Goal: Information Seeking & Learning: Understand process/instructions

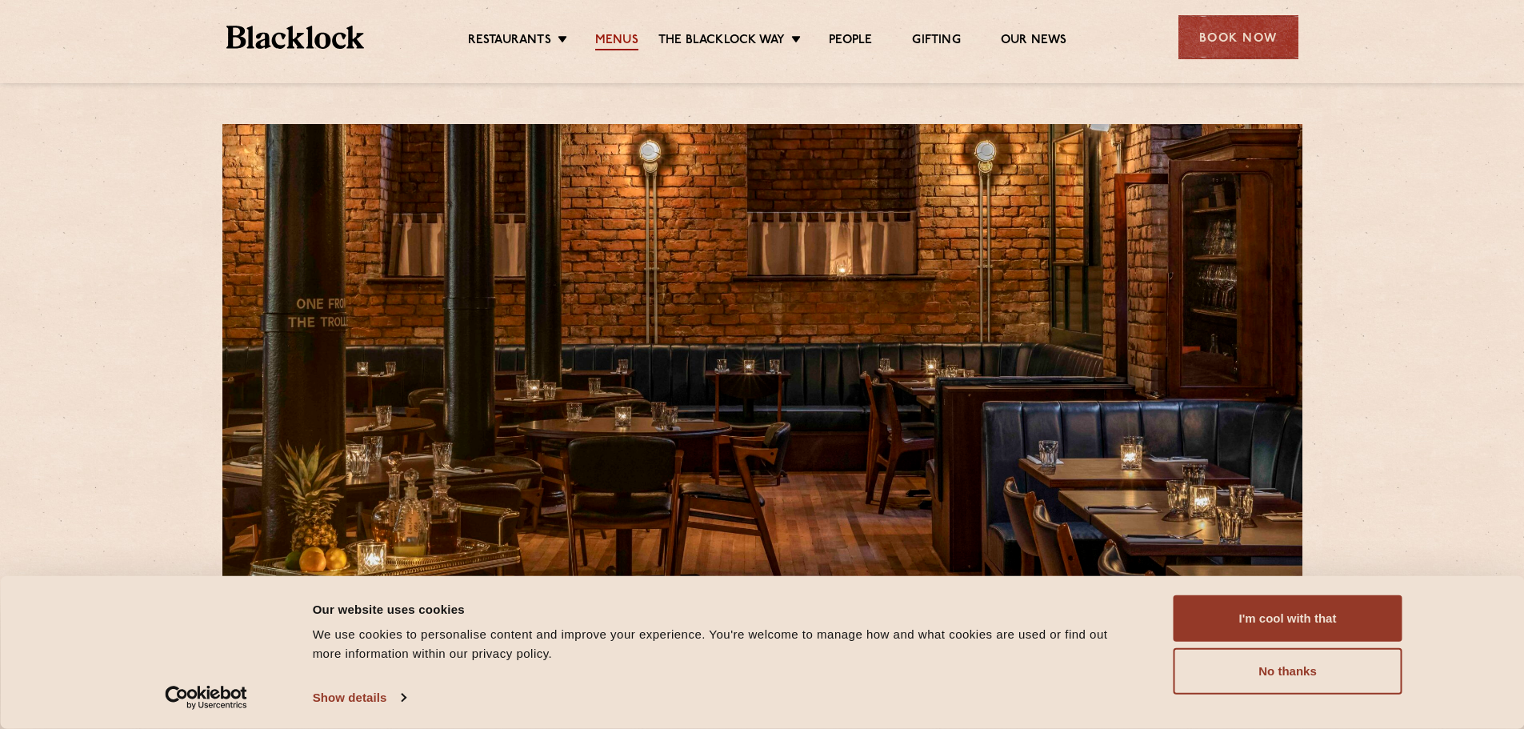
click at [621, 43] on link "Menus" at bounding box center [616, 42] width 43 height 18
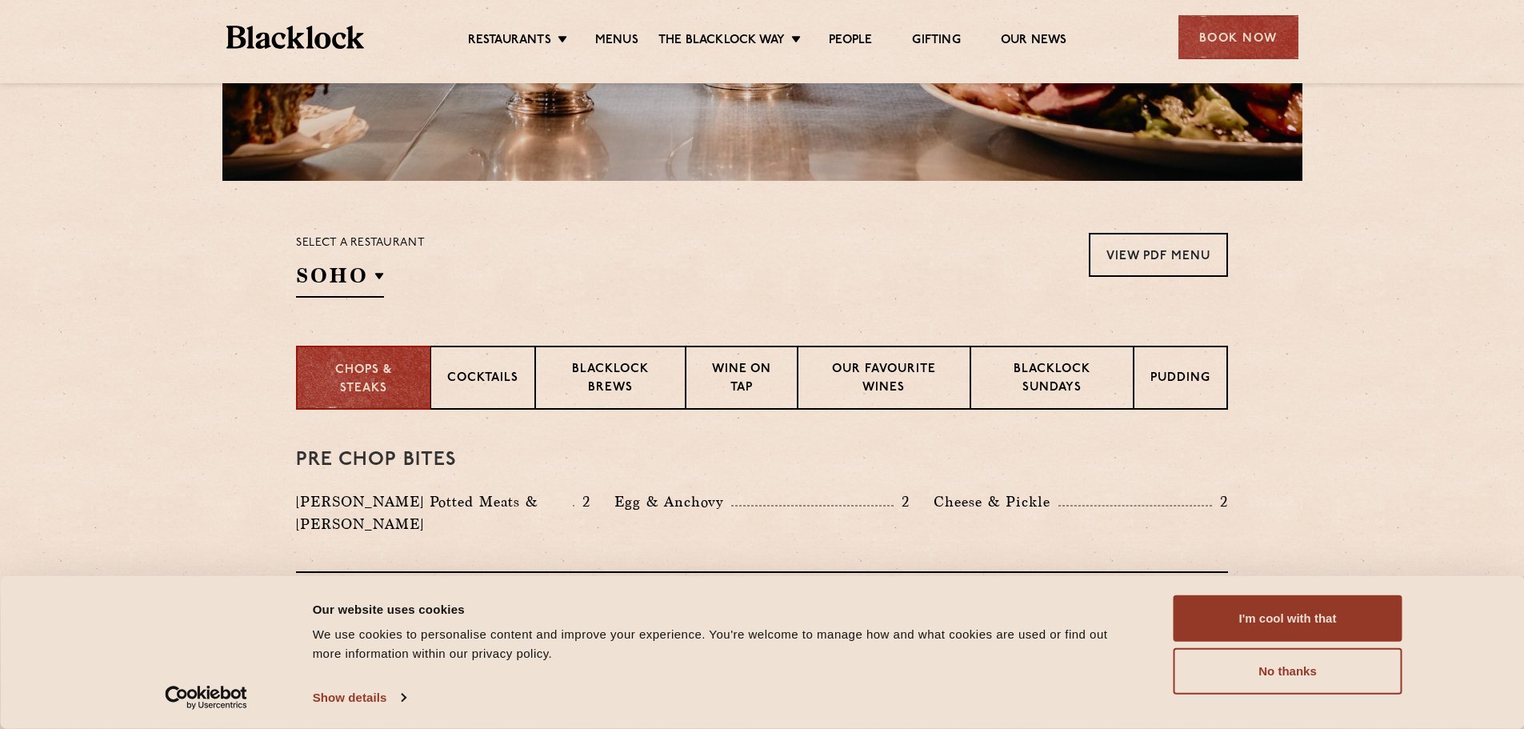
scroll to position [400, 0]
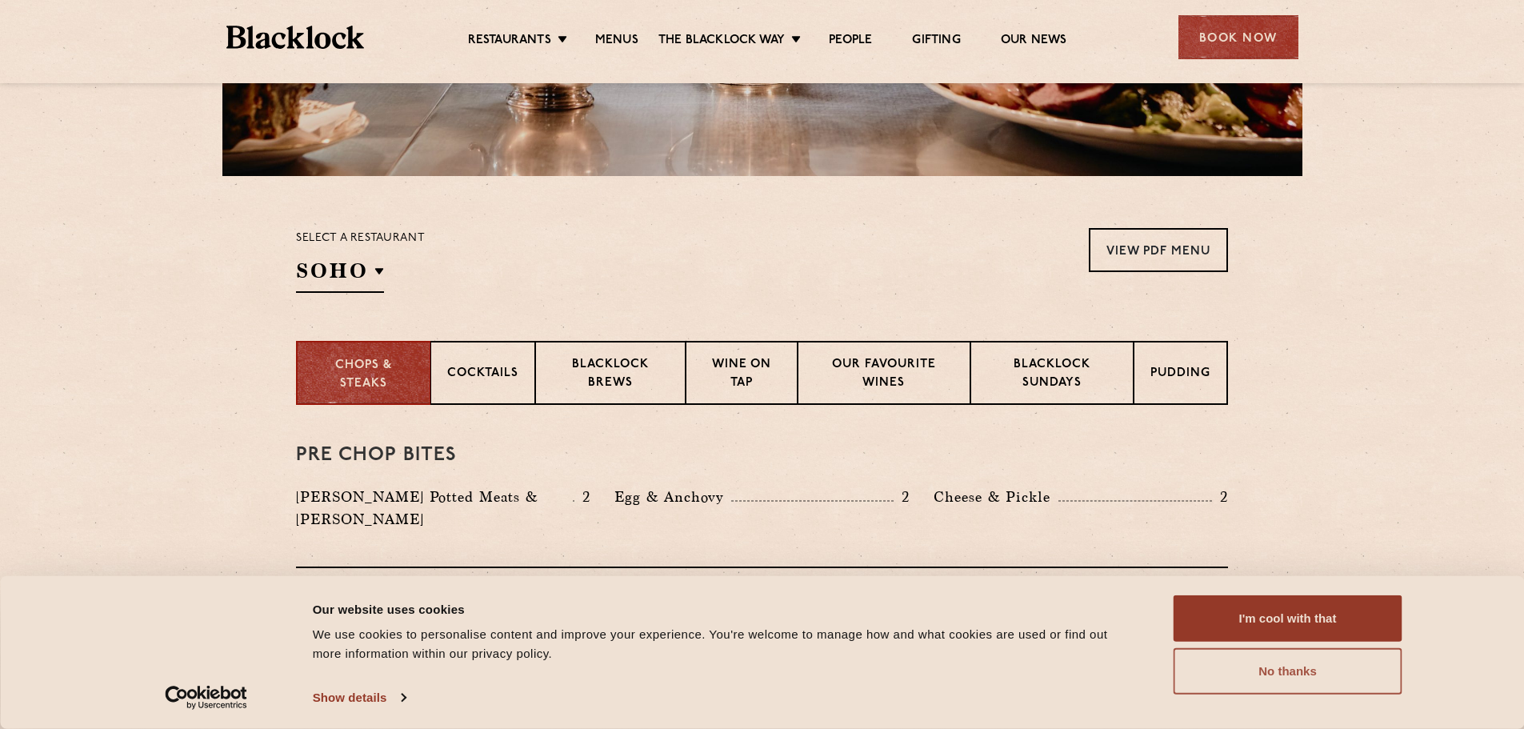
click at [1302, 669] on button "No thanks" at bounding box center [1287, 671] width 229 height 46
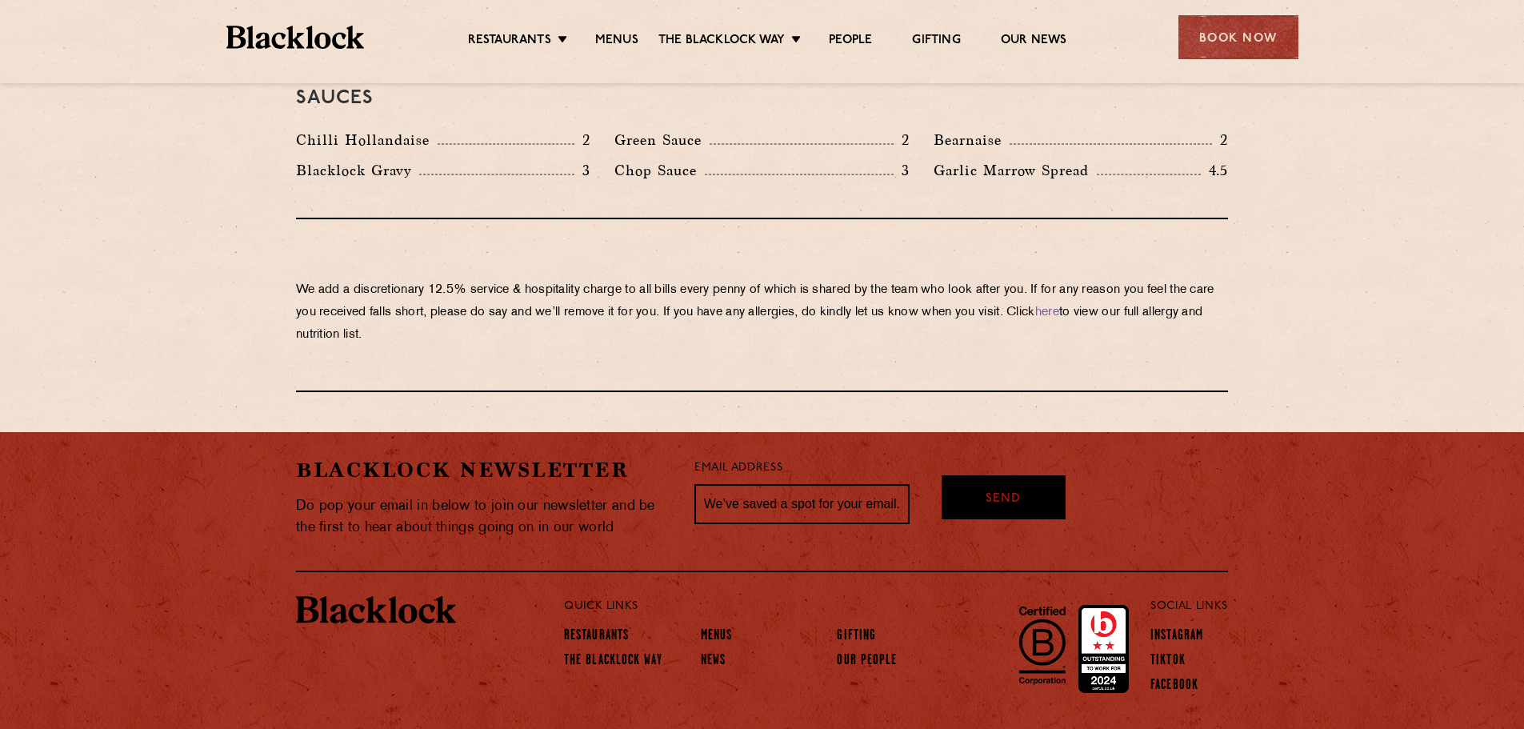
scroll to position [2720, 0]
